Goal: Transaction & Acquisition: Purchase product/service

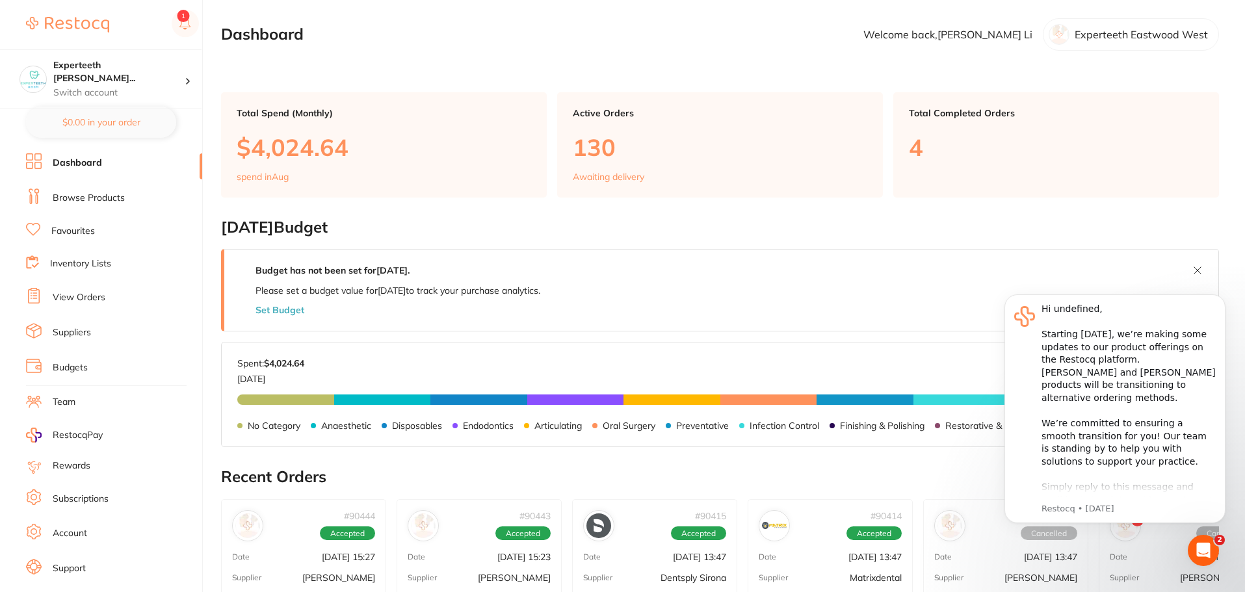
click at [85, 163] on link "Dashboard" at bounding box center [77, 163] width 49 height 13
click at [91, 192] on link "Browse Products" at bounding box center [89, 198] width 72 height 13
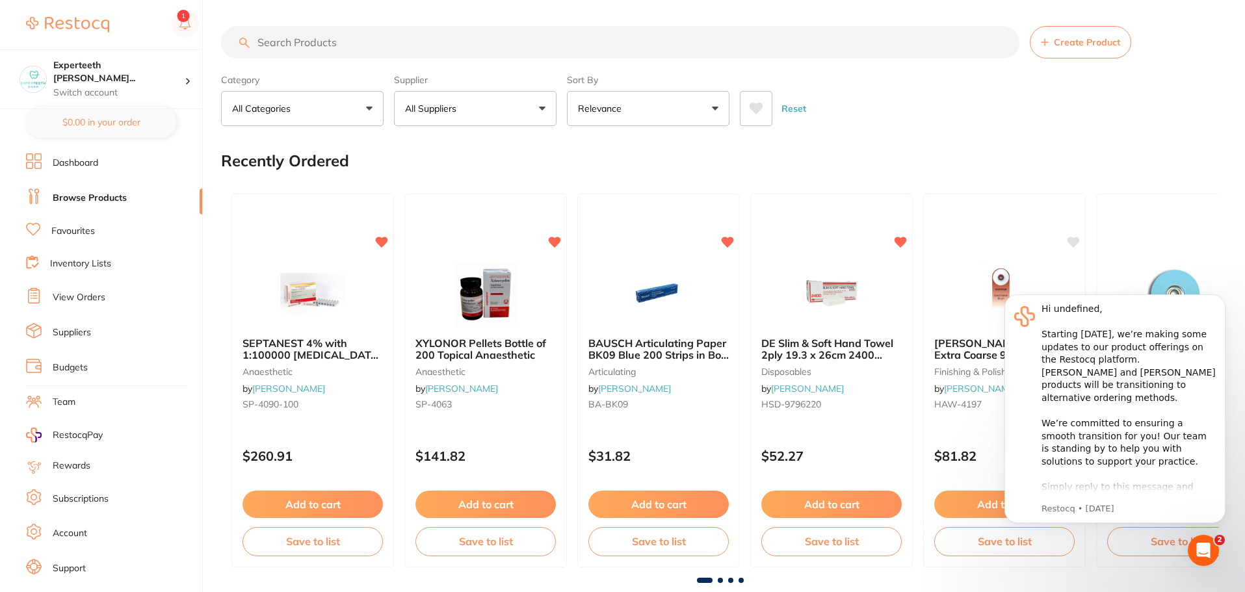
click at [278, 105] on p "All Categories" at bounding box center [264, 108] width 64 height 13
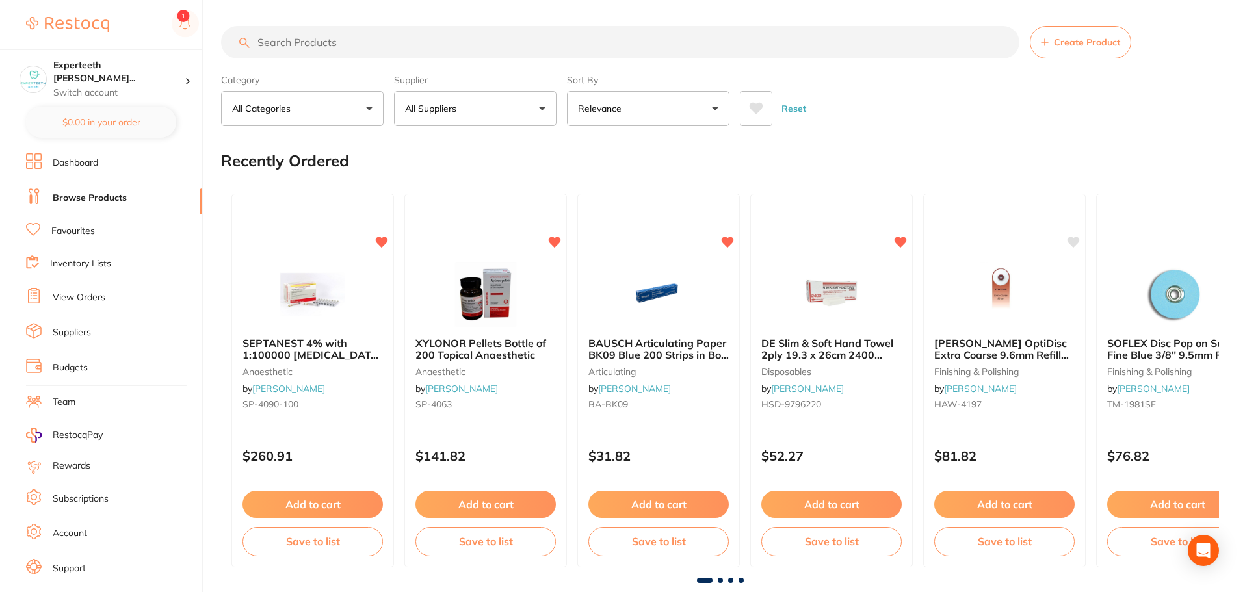
click at [344, 55] on input "search" at bounding box center [620, 42] width 799 height 33
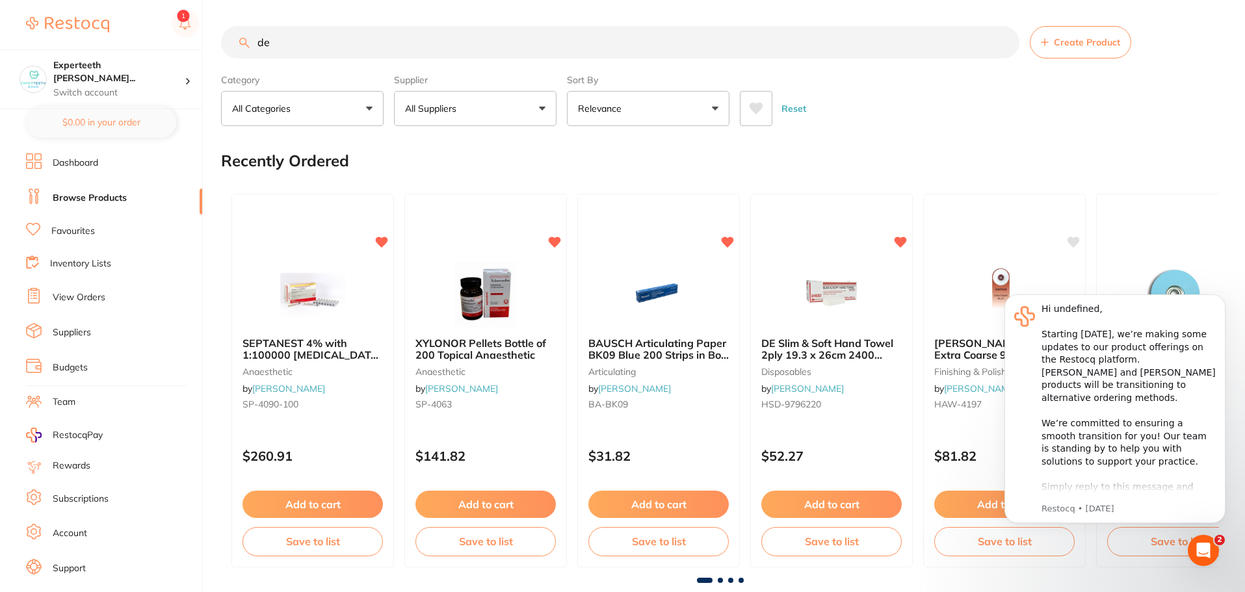
type input "d"
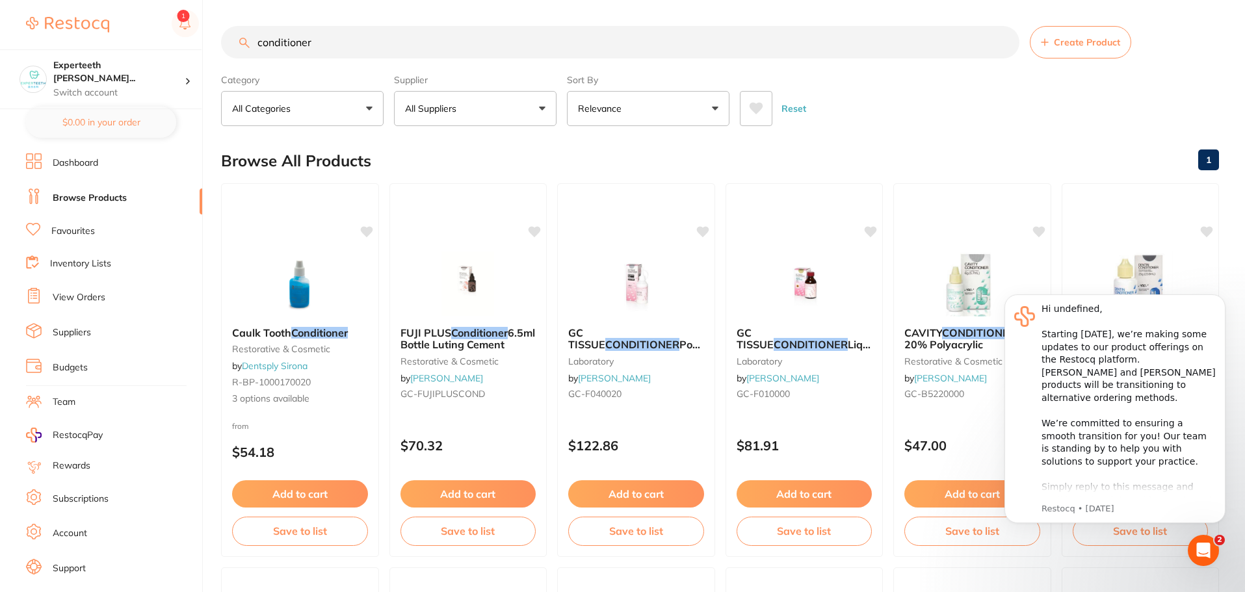
drag, startPoint x: 352, startPoint y: 43, endPoint x: 0, endPoint y: 22, distance: 353.1
click at [0, 22] on div "$40.47 Experteeth [PERSON_NAME]... Switch account Experteeth Eastwood West Expe…" at bounding box center [622, 296] width 1245 height 592
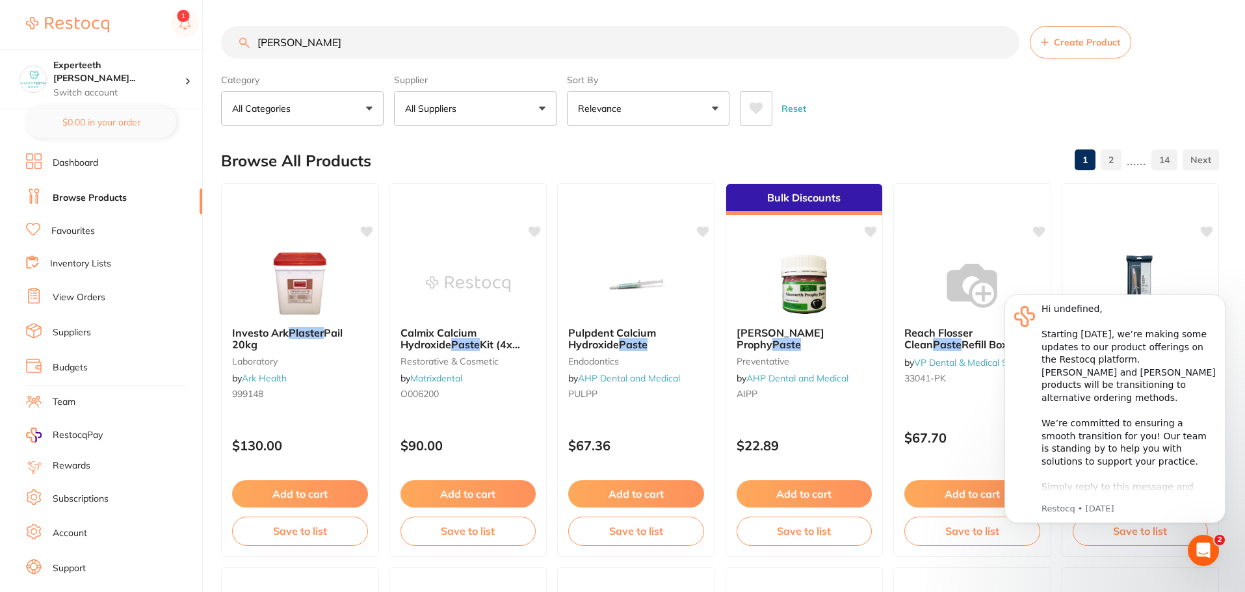
drag, startPoint x: 304, startPoint y: 44, endPoint x: 0, endPoint y: 44, distance: 304.4
click at [33, 44] on div "$40.47 Experteeth [PERSON_NAME]... Switch account Experteeth Eastwood West Expe…" at bounding box center [622, 296] width 1245 height 592
type input "prophy paste"
